Goal: Find specific page/section: Find specific page/section

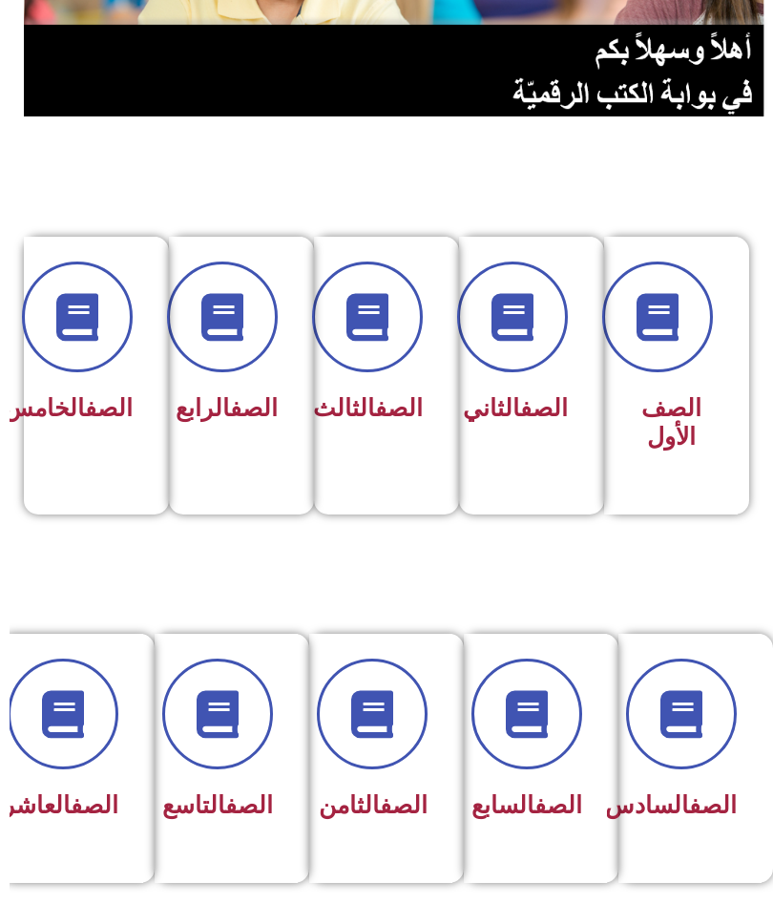
scroll to position [278, -10]
click at [78, 744] on span at bounding box center [63, 714] width 111 height 111
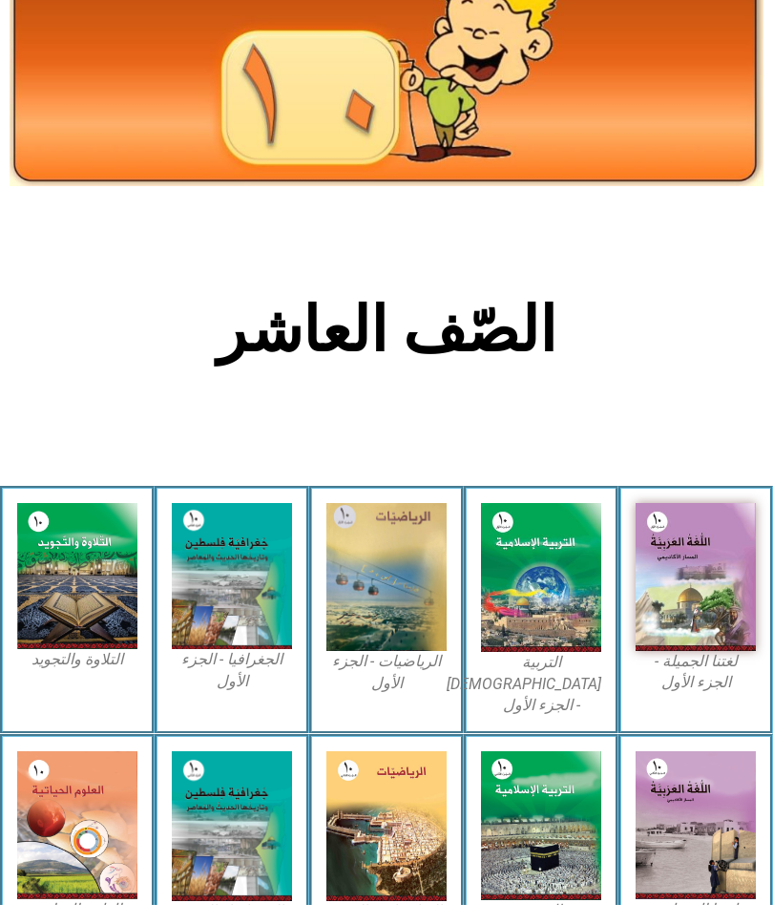
scroll to position [120, 0]
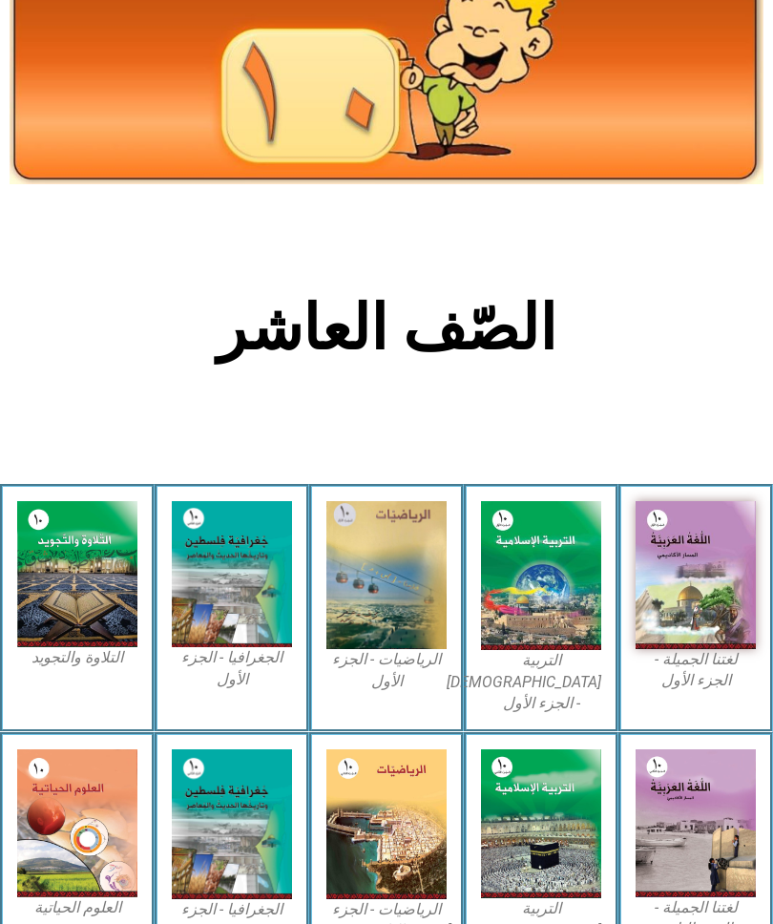
click at [537, 549] on img at bounding box center [541, 576] width 120 height 150
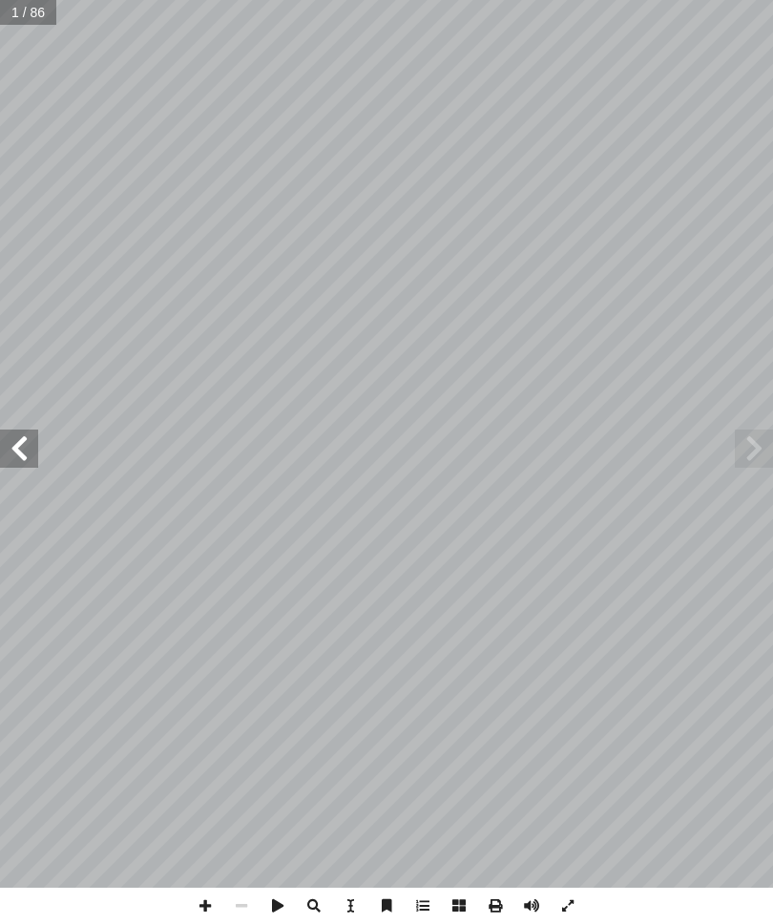
click at [13, 467] on span at bounding box center [19, 449] width 38 height 38
click at [12, 450] on span at bounding box center [19, 449] width 38 height 38
click at [32, 446] on span at bounding box center [19, 449] width 38 height 38
click at [25, 439] on span at bounding box center [19, 449] width 38 height 38
click at [32, 431] on span at bounding box center [19, 449] width 38 height 38
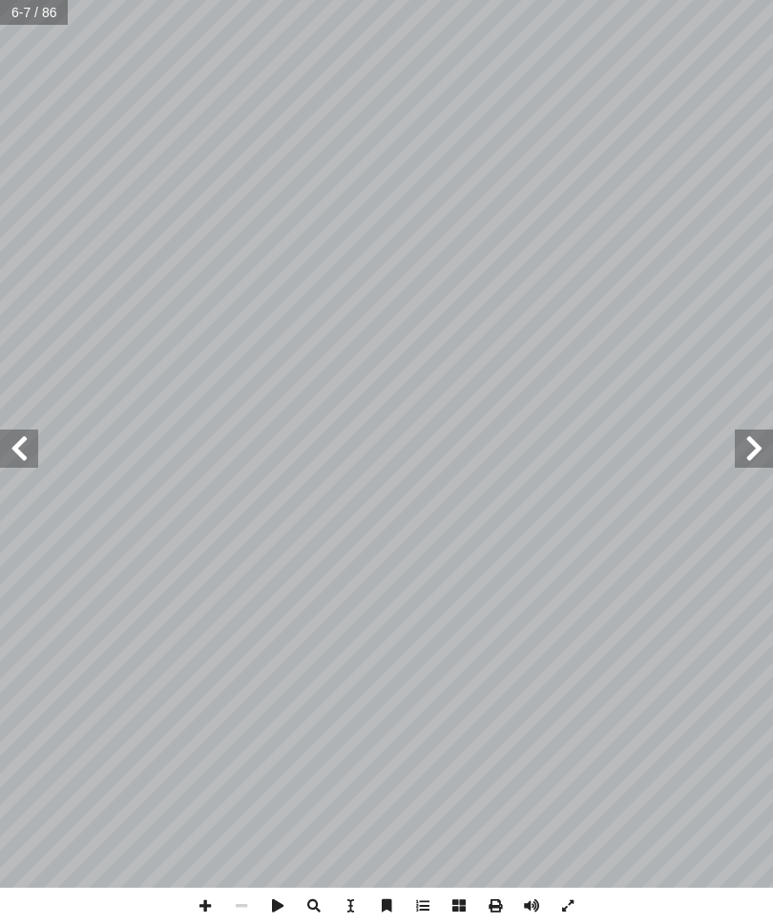
click at [27, 431] on span at bounding box center [19, 449] width 38 height 38
click at [31, 433] on span at bounding box center [19, 449] width 38 height 38
click at [30, 435] on span at bounding box center [19, 449] width 38 height 38
